Goal: Information Seeking & Learning: Learn about a topic

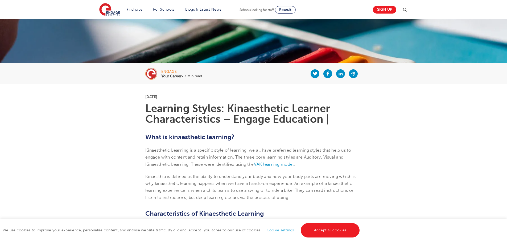
scroll to position [106, 0]
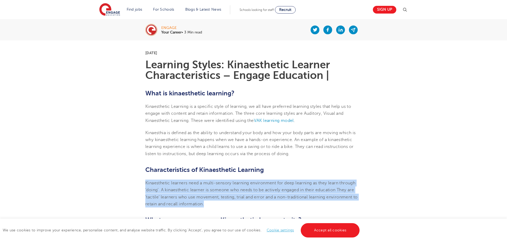
drag, startPoint x: 146, startPoint y: 182, endPoint x: 204, endPoint y: 205, distance: 63.1
click at [204, 205] on p "Kinaesthetic learners need a multi-sensory learning environment for deep learni…" at bounding box center [253, 194] width 216 height 28
copy span "Kinaesthetic learners need a multi-sensory learning environment for deep learni…"
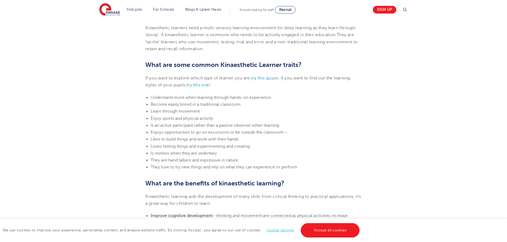
scroll to position [293, 0]
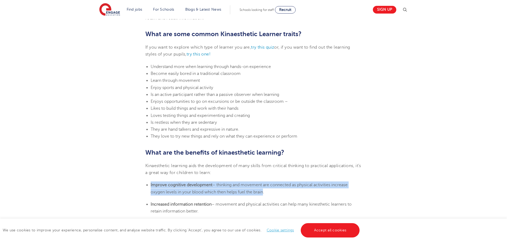
drag, startPoint x: 151, startPoint y: 185, endPoint x: 264, endPoint y: 195, distance: 113.7
click at [264, 195] on li "Improve cognitive development – thinking and movement are connected as physical…" at bounding box center [256, 189] width 211 height 14
drag, startPoint x: 248, startPoint y: 191, endPoint x: 203, endPoint y: 189, distance: 45.5
click at [203, 189] on li "Improve cognitive development – thinking and movement are connected as physical…" at bounding box center [256, 189] width 211 height 14
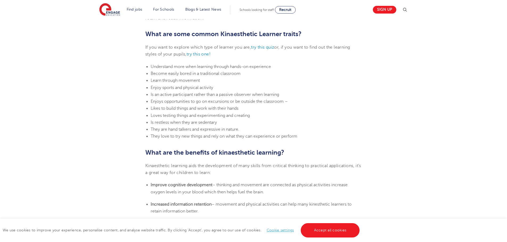
scroll to position [346, 0]
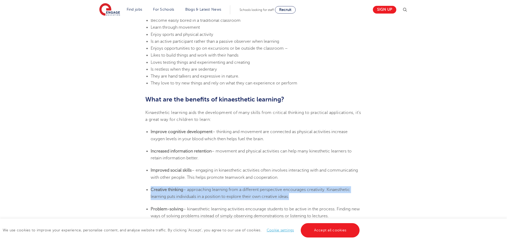
drag, startPoint x: 151, startPoint y: 190, endPoint x: 293, endPoint y: 198, distance: 142.5
click at [293, 198] on li "Creative thinking – approaching learning from a different perspective encourage…" at bounding box center [256, 193] width 211 height 14
copy li "Creative thinking – approaching learning from a different perspective encourage…"
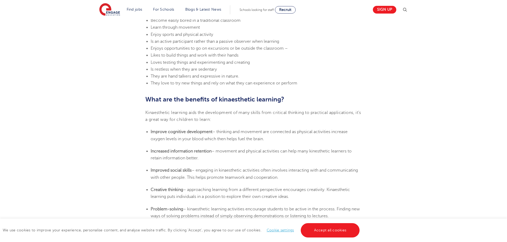
click at [15, 19] on header "Find jobs All vacancies We have one of the UK's largest database. and with hund…" at bounding box center [253, 9] width 507 height 19
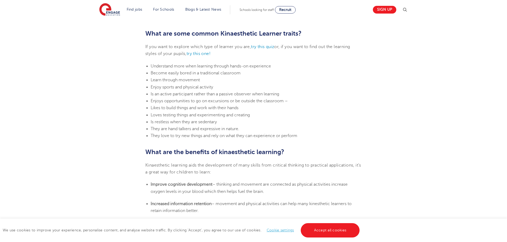
scroll to position [293, 0]
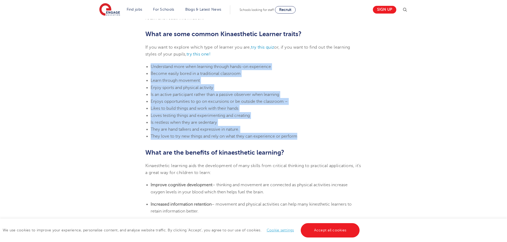
drag, startPoint x: 152, startPoint y: 67, endPoint x: 299, endPoint y: 137, distance: 163.4
click at [299, 137] on ul "Understand more when learning through hands-on experience Become easily bored i…" at bounding box center [253, 101] width 216 height 77
copy ul "Understand more when learning through hands-on experience Become easily bored i…"
